Goal: Information Seeking & Learning: Understand process/instructions

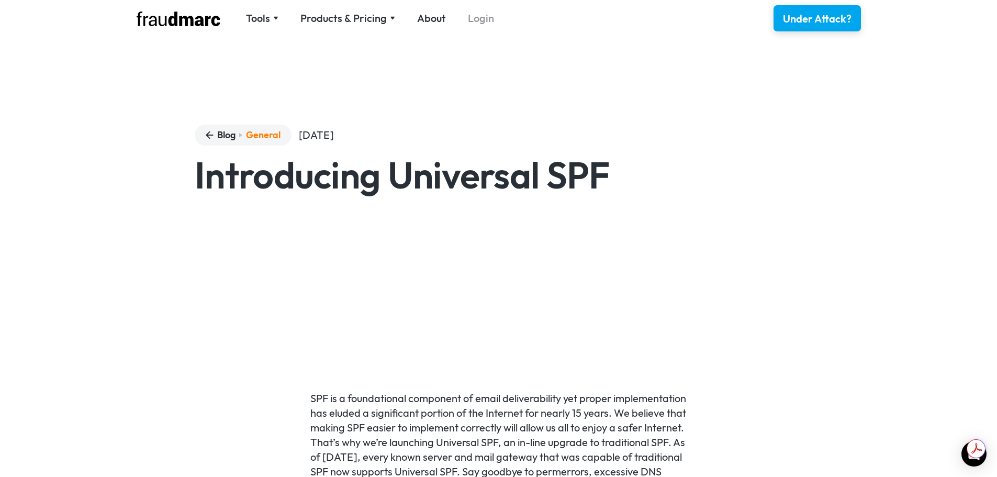
click at [476, 18] on link "Login" at bounding box center [481, 18] width 26 height 15
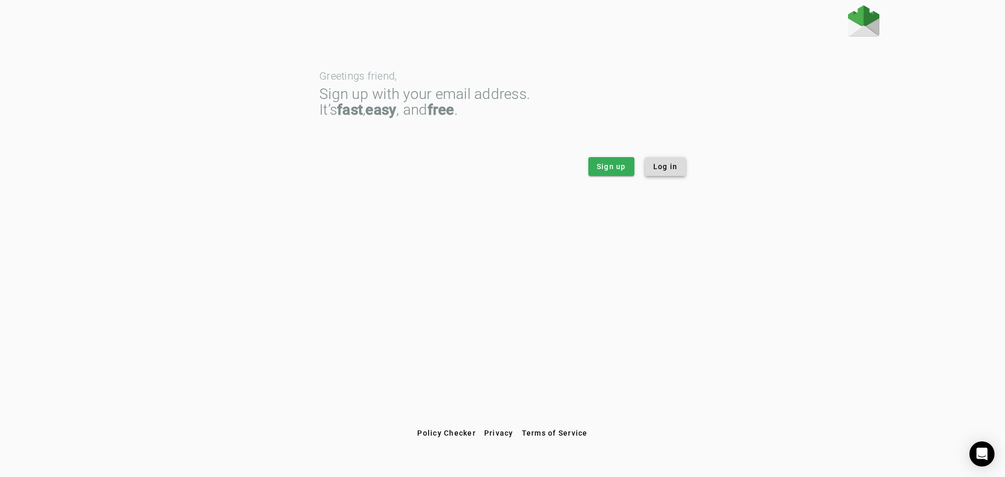
click at [676, 164] on span "Log in" at bounding box center [665, 166] width 25 height 10
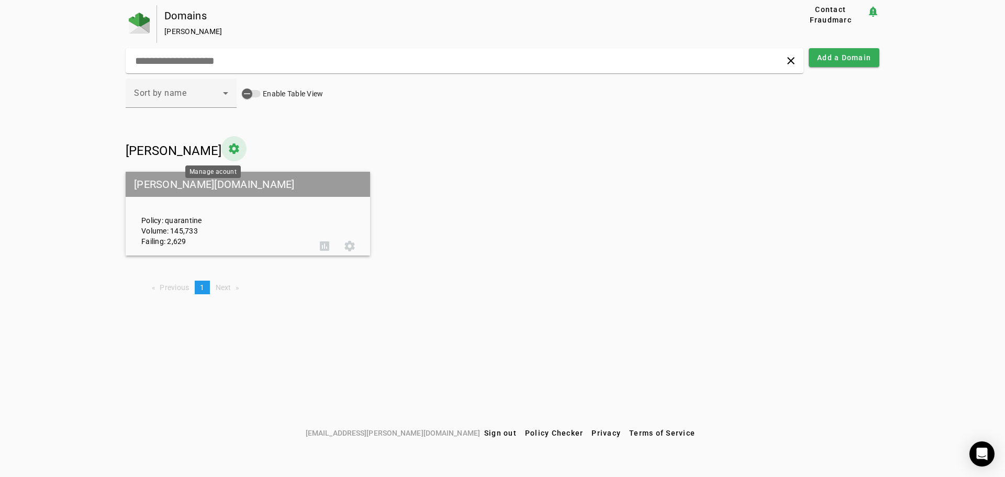
click at [221, 146] on span at bounding box center [233, 148] width 25 height 25
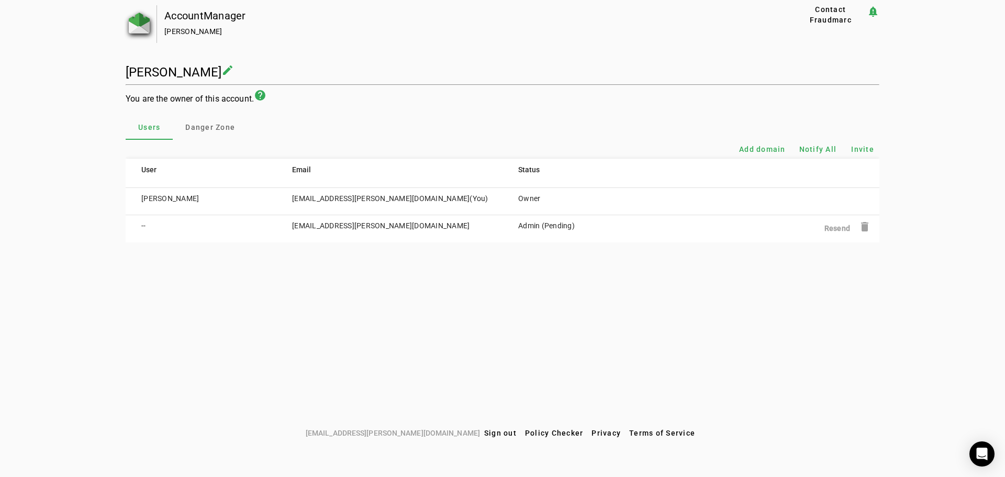
click at [138, 27] on img at bounding box center [139, 23] width 21 height 21
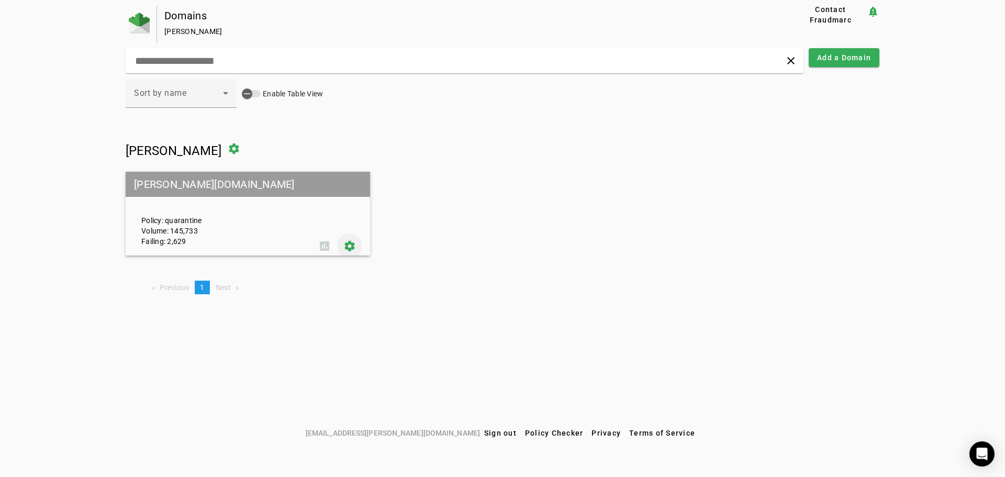
click at [349, 246] on span at bounding box center [349, 245] width 25 height 25
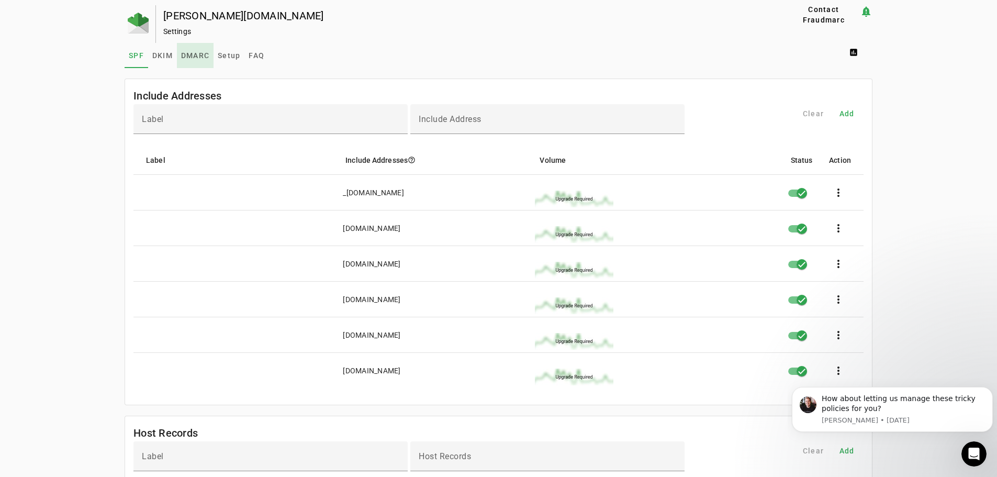
click at [196, 57] on span "DMARC" at bounding box center [195, 55] width 28 height 7
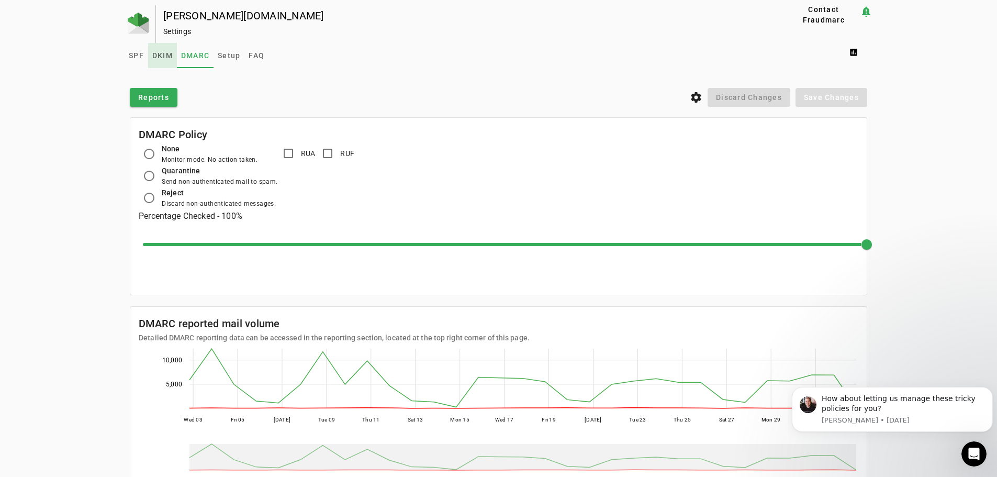
click at [162, 57] on span "DKIM" at bounding box center [162, 55] width 20 height 7
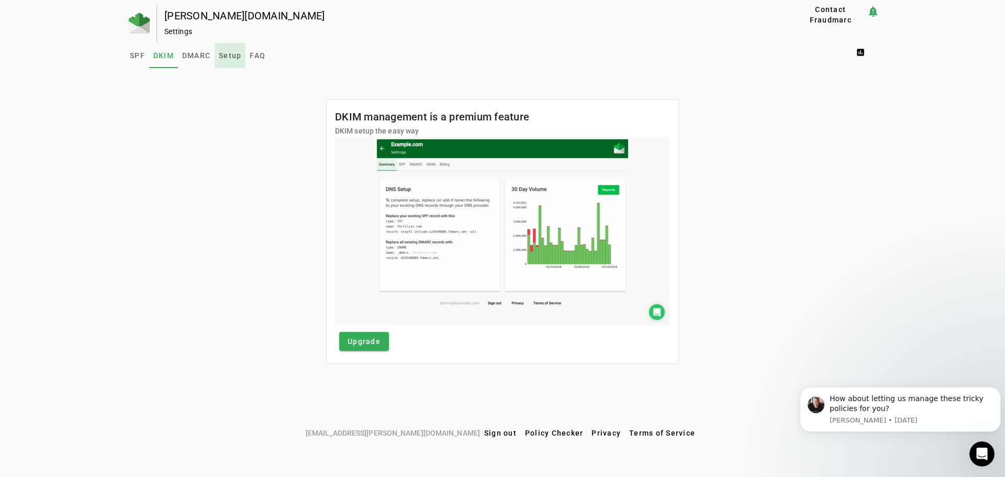
click at [230, 57] on span "Setup" at bounding box center [230, 55] width 22 height 7
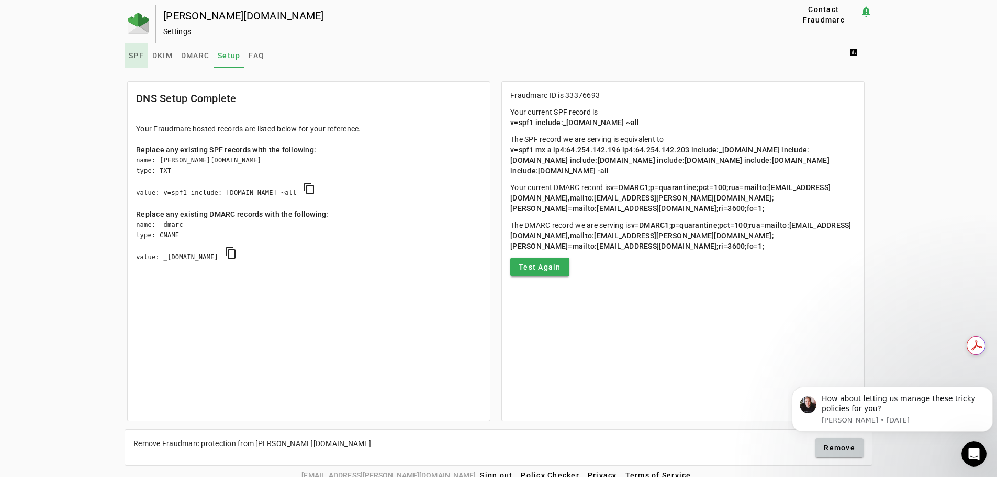
click at [133, 58] on span "SPF" at bounding box center [136, 55] width 15 height 7
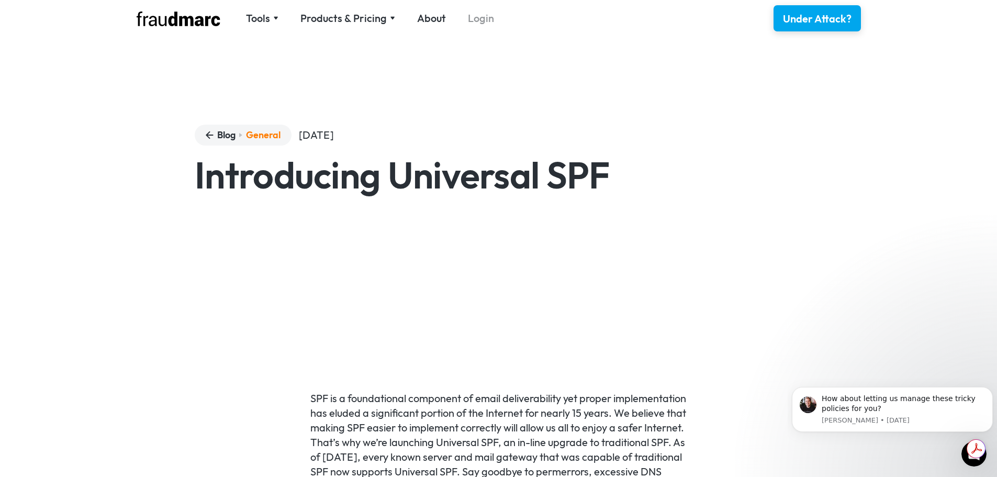
click at [474, 21] on link "Login" at bounding box center [481, 18] width 26 height 15
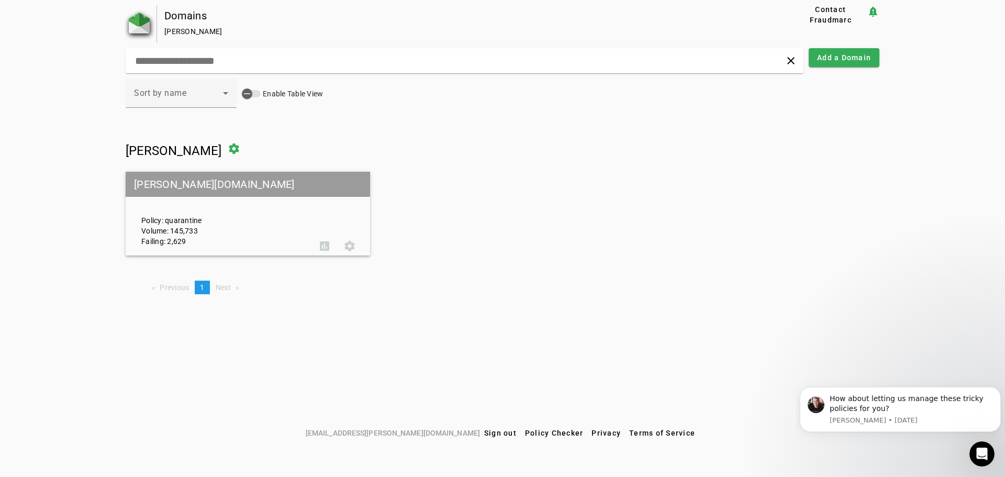
click at [142, 21] on img at bounding box center [139, 23] width 21 height 21
click at [355, 246] on span at bounding box center [349, 245] width 25 height 25
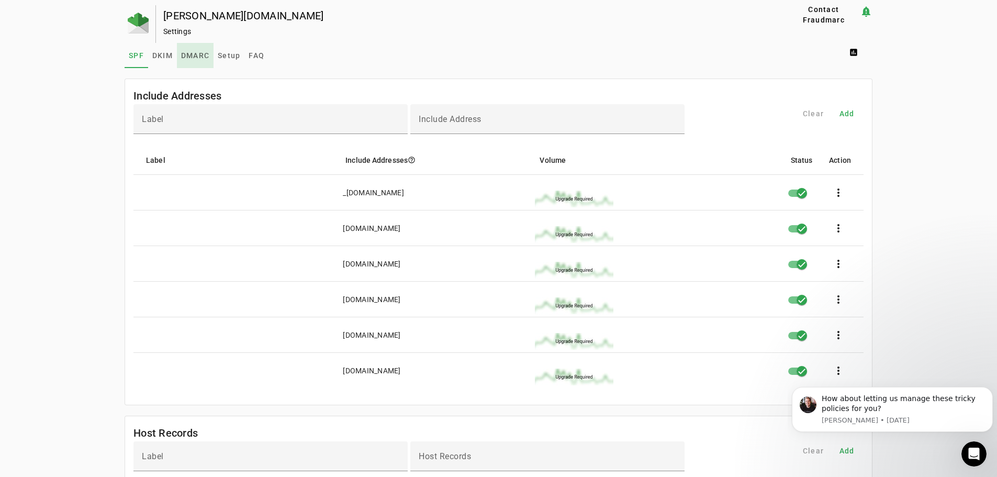
click at [198, 55] on span "DMARC" at bounding box center [195, 55] width 28 height 7
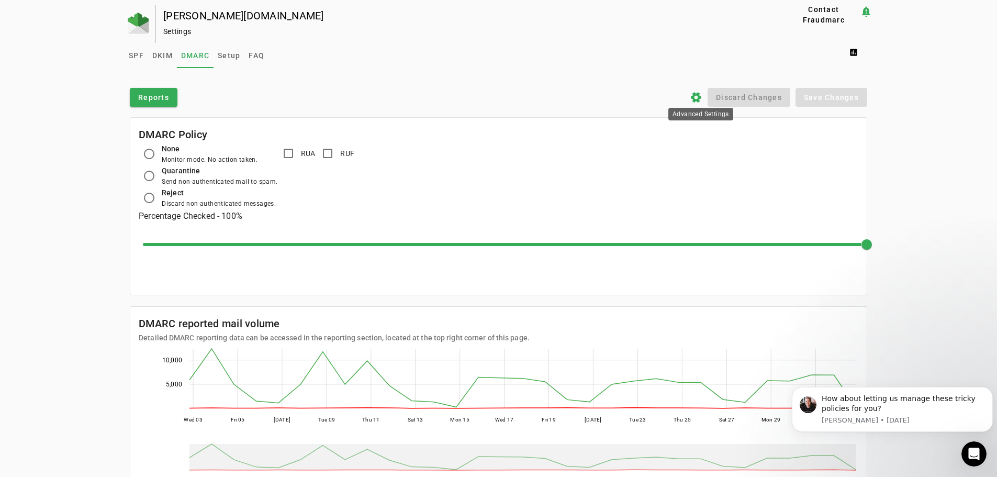
click at [702, 96] on icon "settings" at bounding box center [696, 97] width 13 height 13
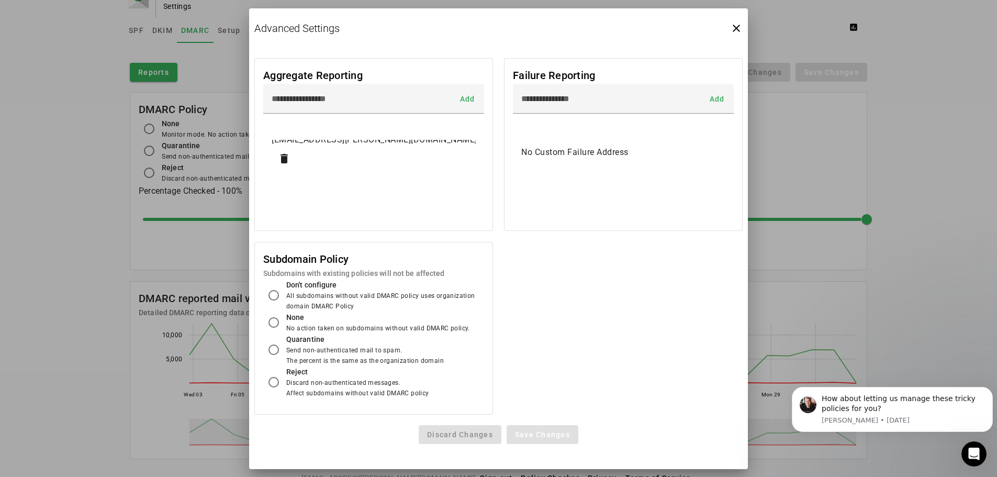
scroll to position [39, 0]
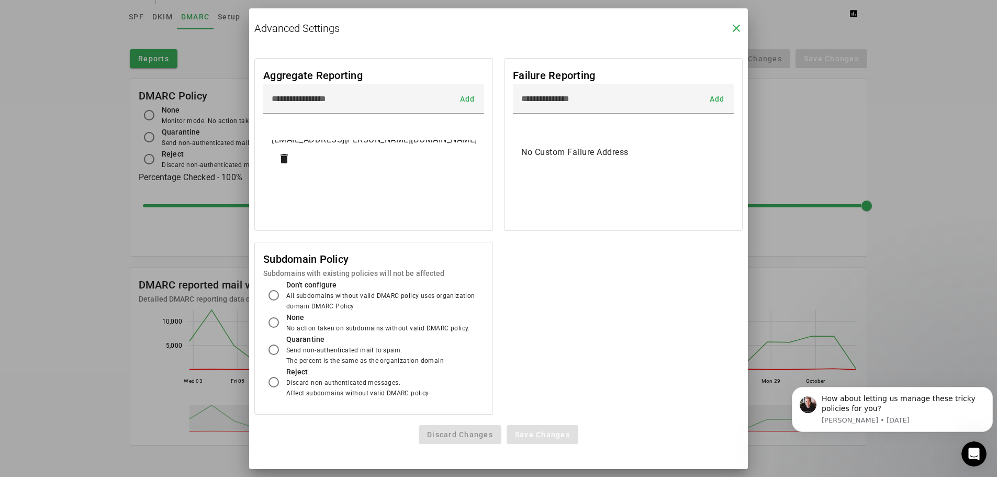
click at [738, 28] on icon "close" at bounding box center [736, 28] width 13 height 13
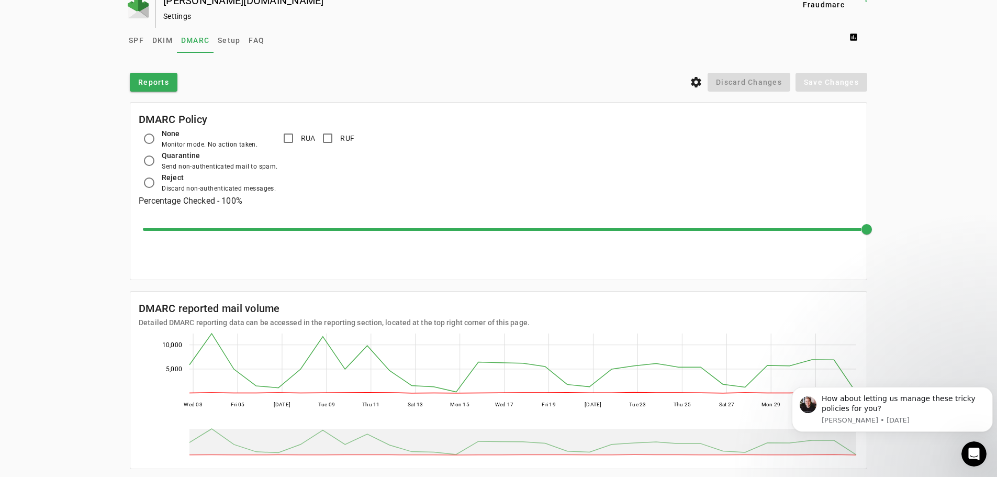
scroll to position [0, 0]
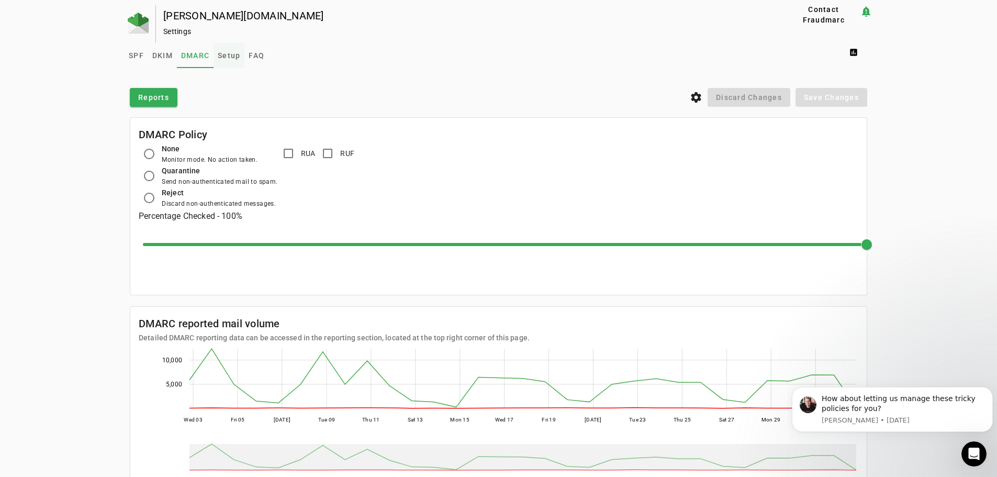
click at [221, 56] on span "Setup" at bounding box center [229, 55] width 22 height 7
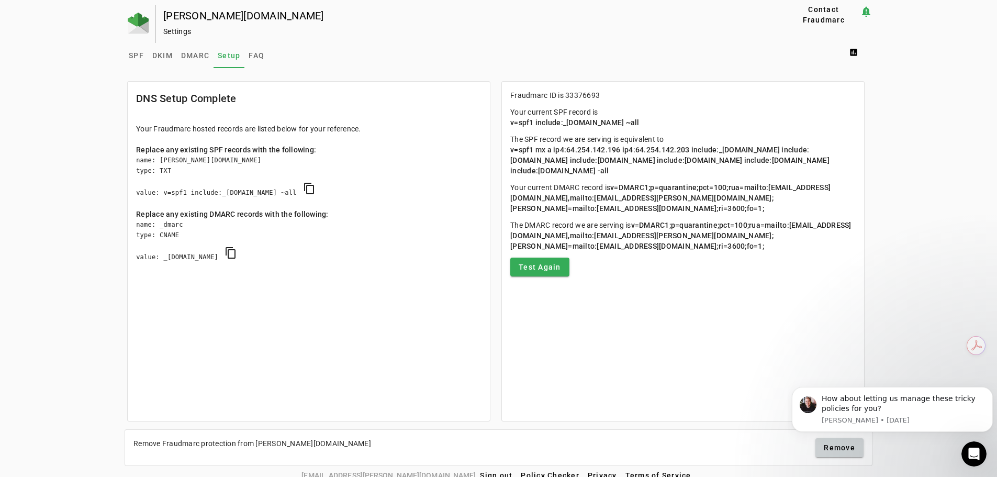
scroll to position [11, 0]
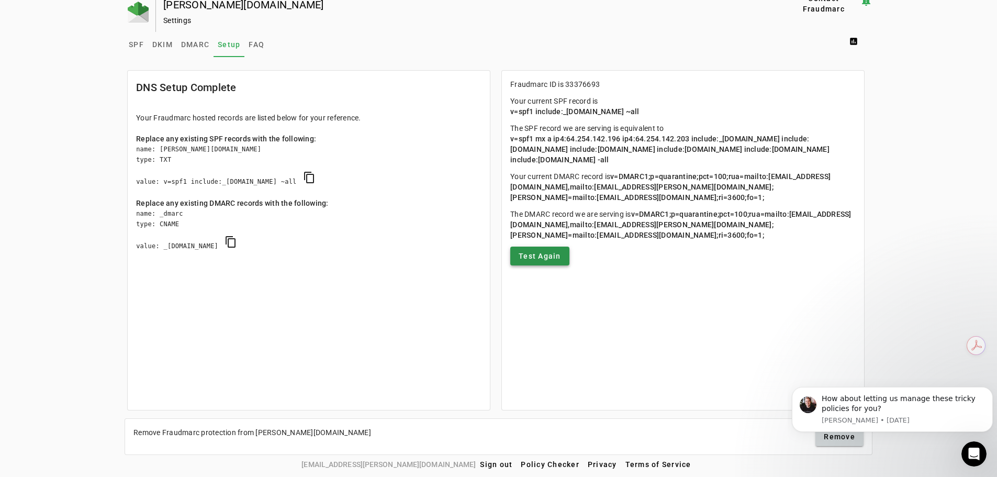
click at [522, 260] on span "Test Again" at bounding box center [539, 256] width 42 height 10
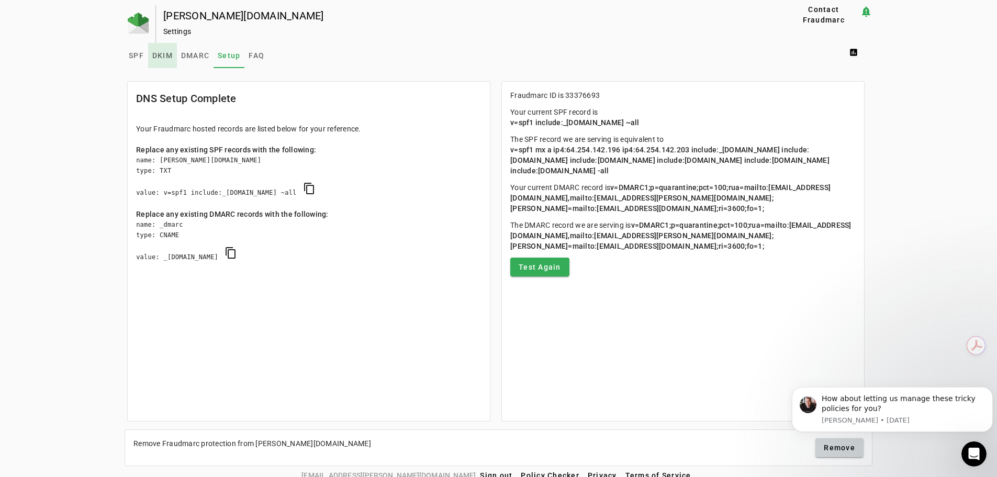
click at [160, 58] on span "DKIM" at bounding box center [162, 55] width 20 height 7
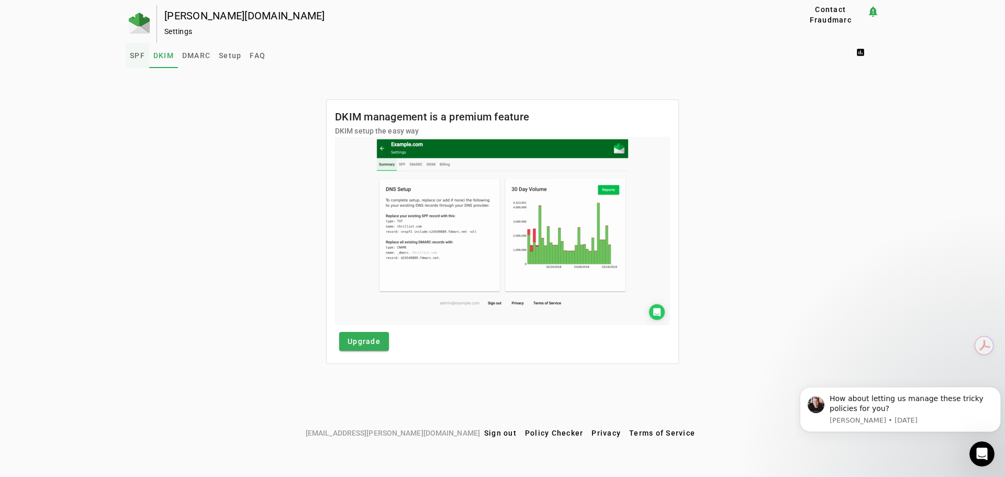
click at [138, 57] on span "SPF" at bounding box center [137, 55] width 15 height 7
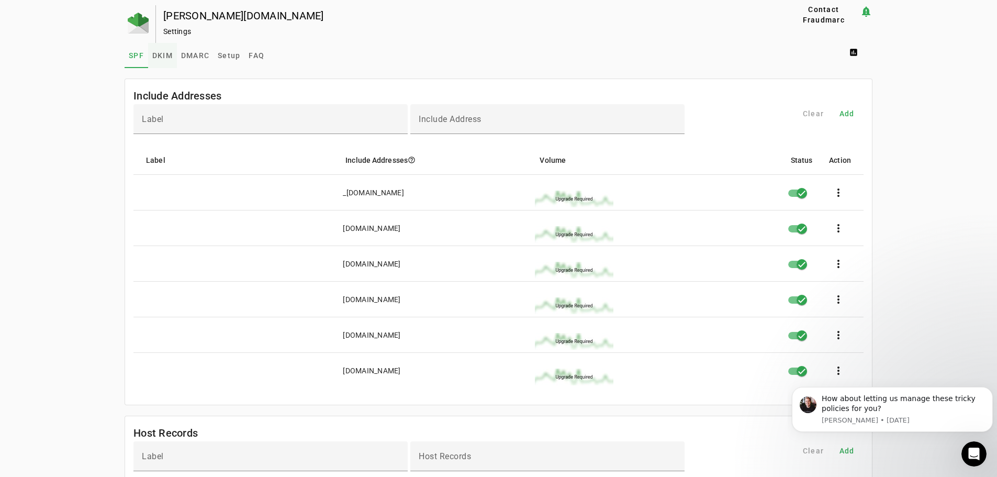
click at [162, 55] on span "DKIM" at bounding box center [162, 55] width 20 height 7
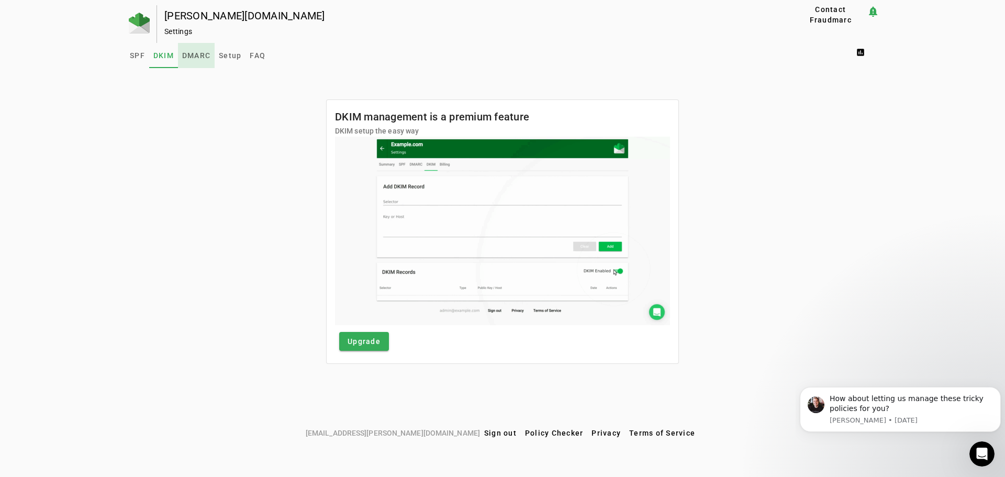
click at [198, 55] on span "DMARC" at bounding box center [196, 55] width 28 height 7
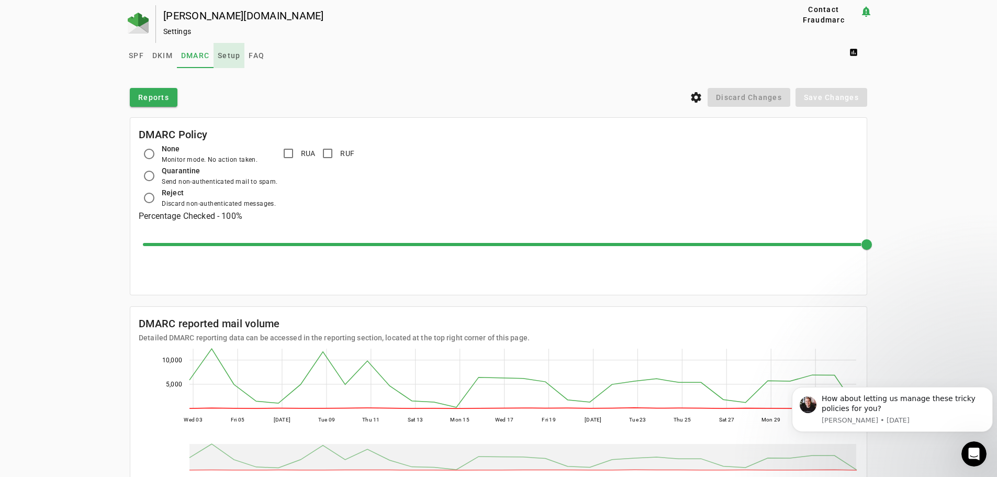
click at [233, 57] on span "Setup" at bounding box center [229, 55] width 22 height 7
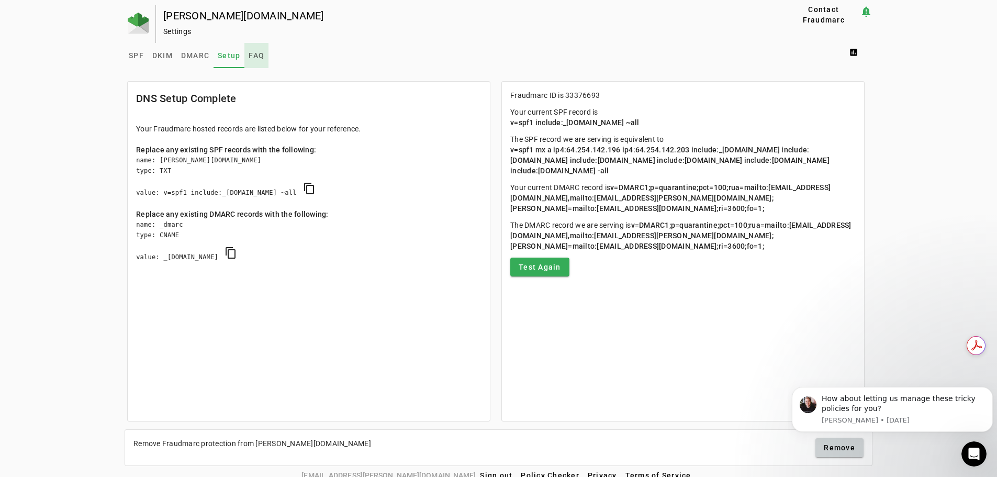
click at [258, 57] on span "FAQ" at bounding box center [257, 55] width 16 height 7
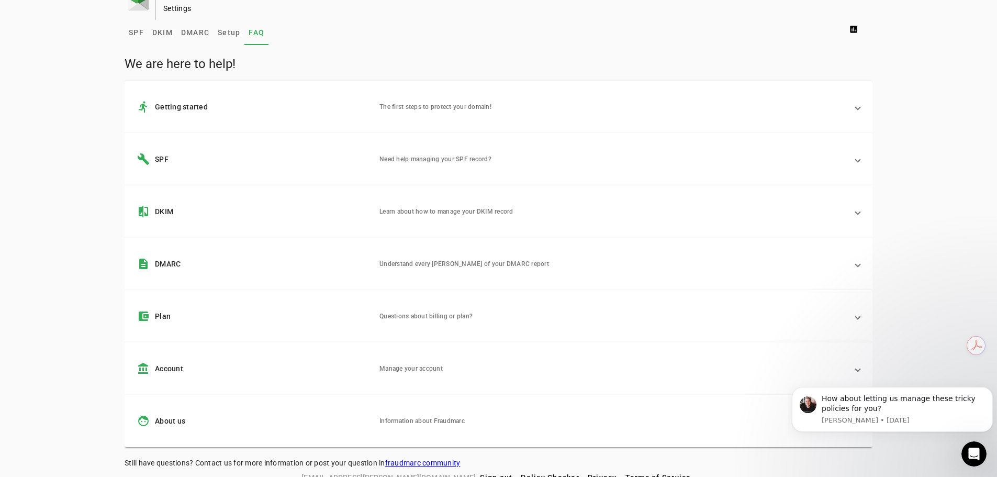
scroll to position [36, 0]
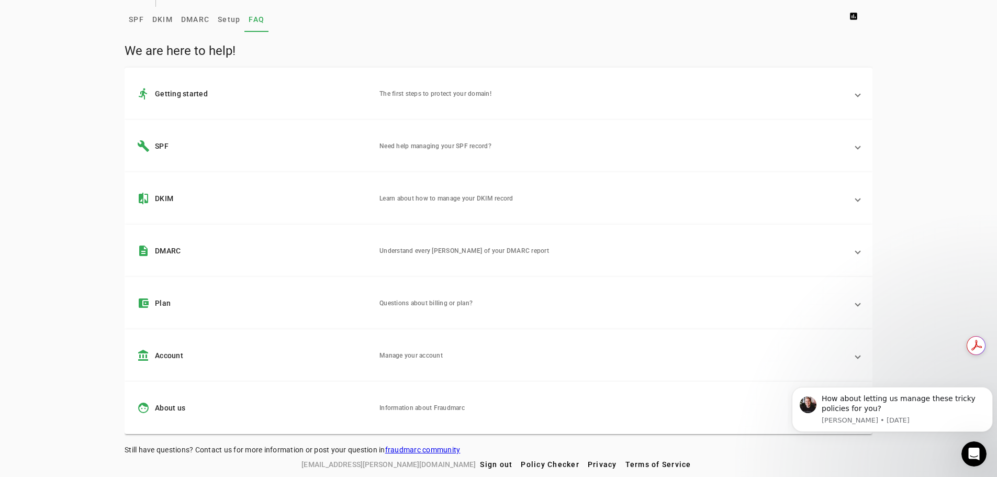
click at [860, 252] on span at bounding box center [857, 250] width 4 height 10
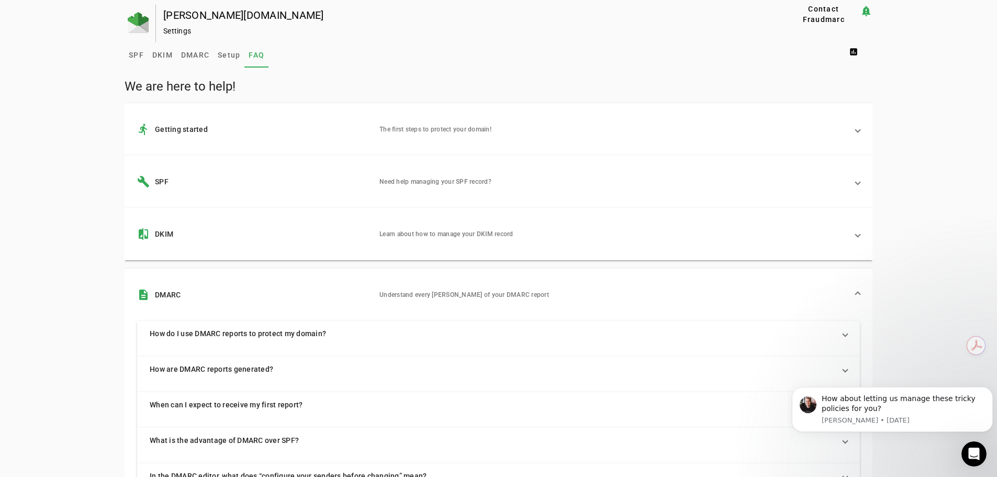
scroll to position [0, 0]
click at [490, 130] on mat-panel-description "The first steps to protect your domain!" at bounding box center [613, 129] width 468 height 13
